Goal: Task Accomplishment & Management: Use online tool/utility

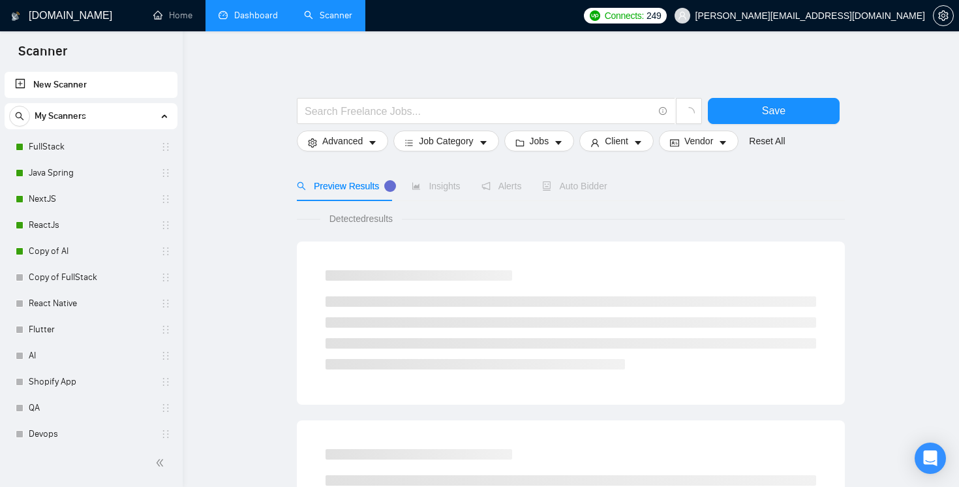
click at [255, 21] on link "Dashboard" at bounding box center [248, 15] width 59 height 11
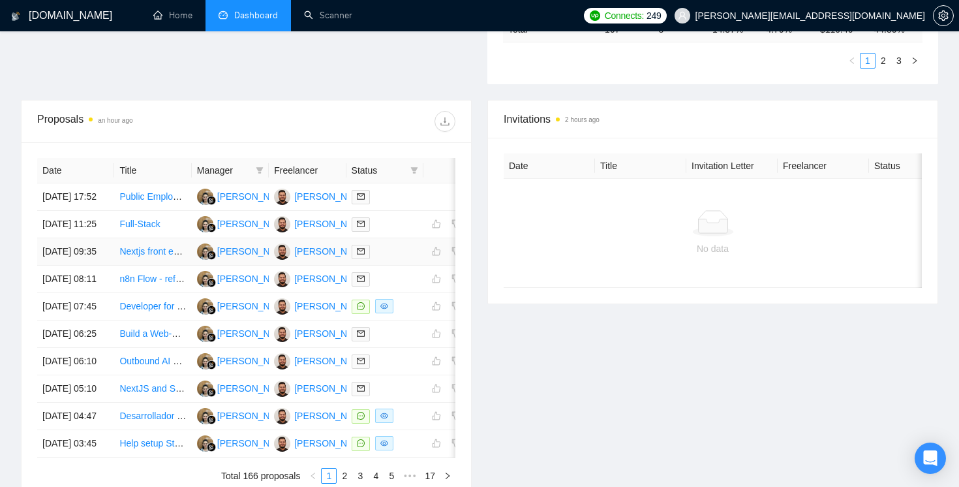
scroll to position [0, 38]
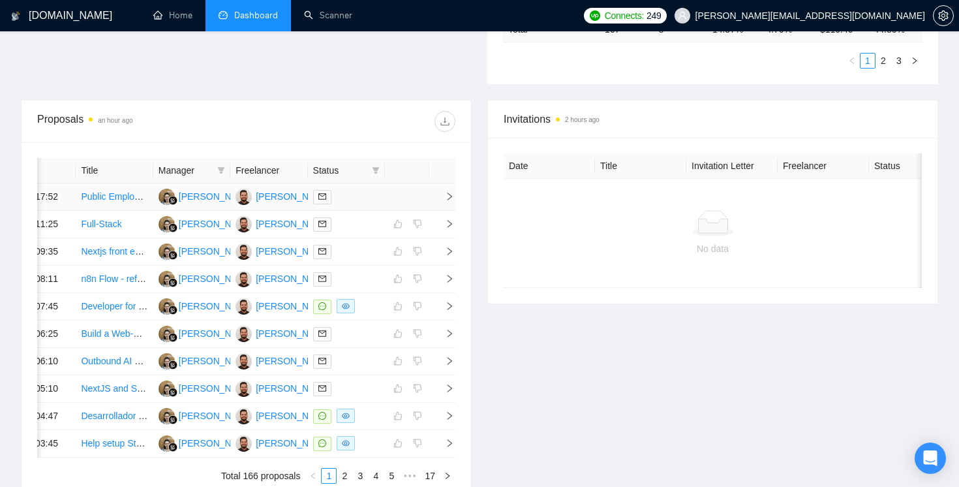
click at [446, 207] on td at bounding box center [442, 196] width 26 height 27
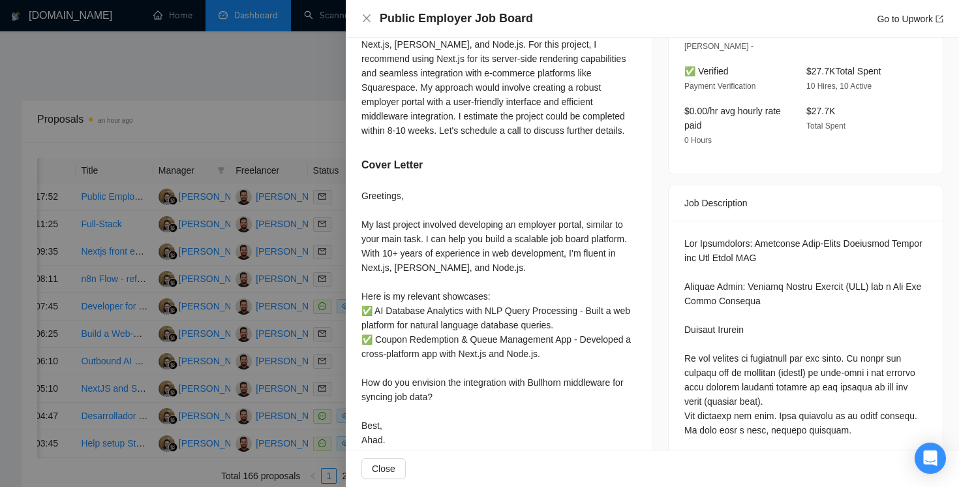
scroll to position [347, 0]
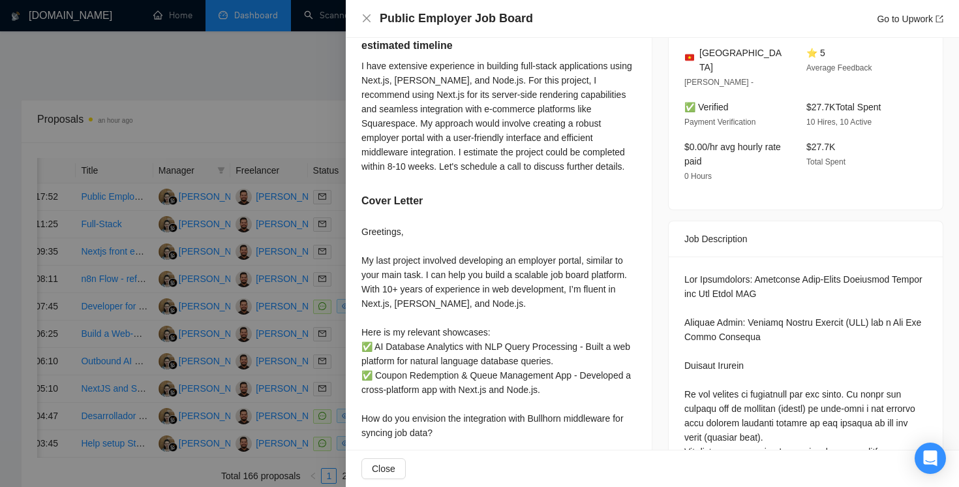
click at [320, 114] on div at bounding box center [479, 243] width 959 height 487
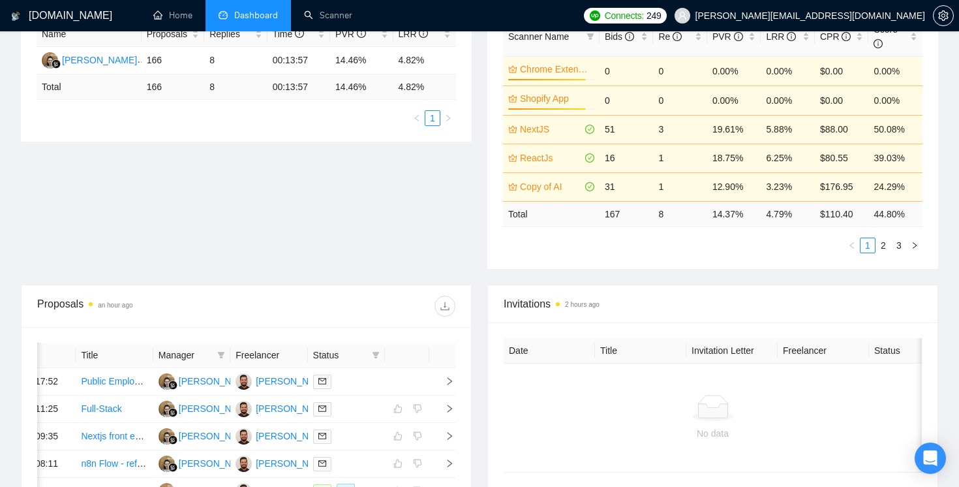
scroll to position [267, 0]
click at [888, 244] on link "2" at bounding box center [883, 244] width 14 height 14
click at [865, 246] on link "1" at bounding box center [867, 245] width 14 height 14
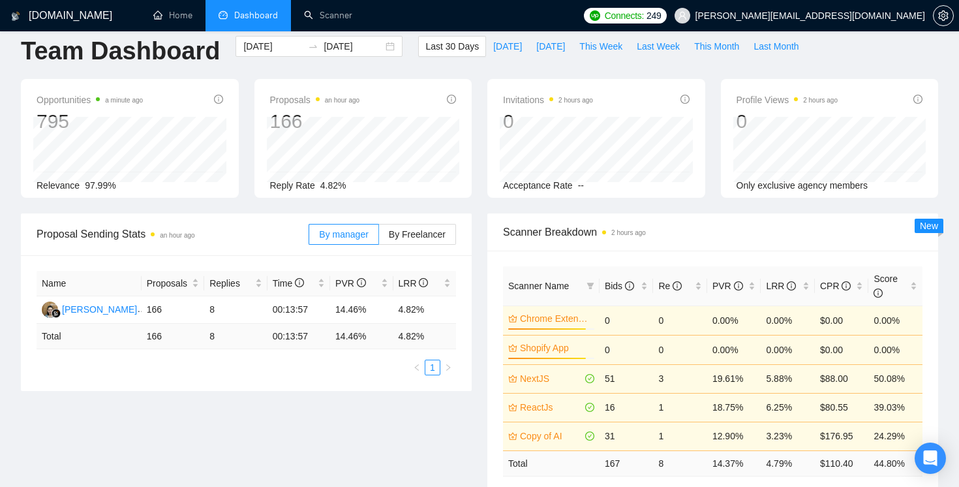
scroll to position [12, 0]
